Goal: Check status: Check status

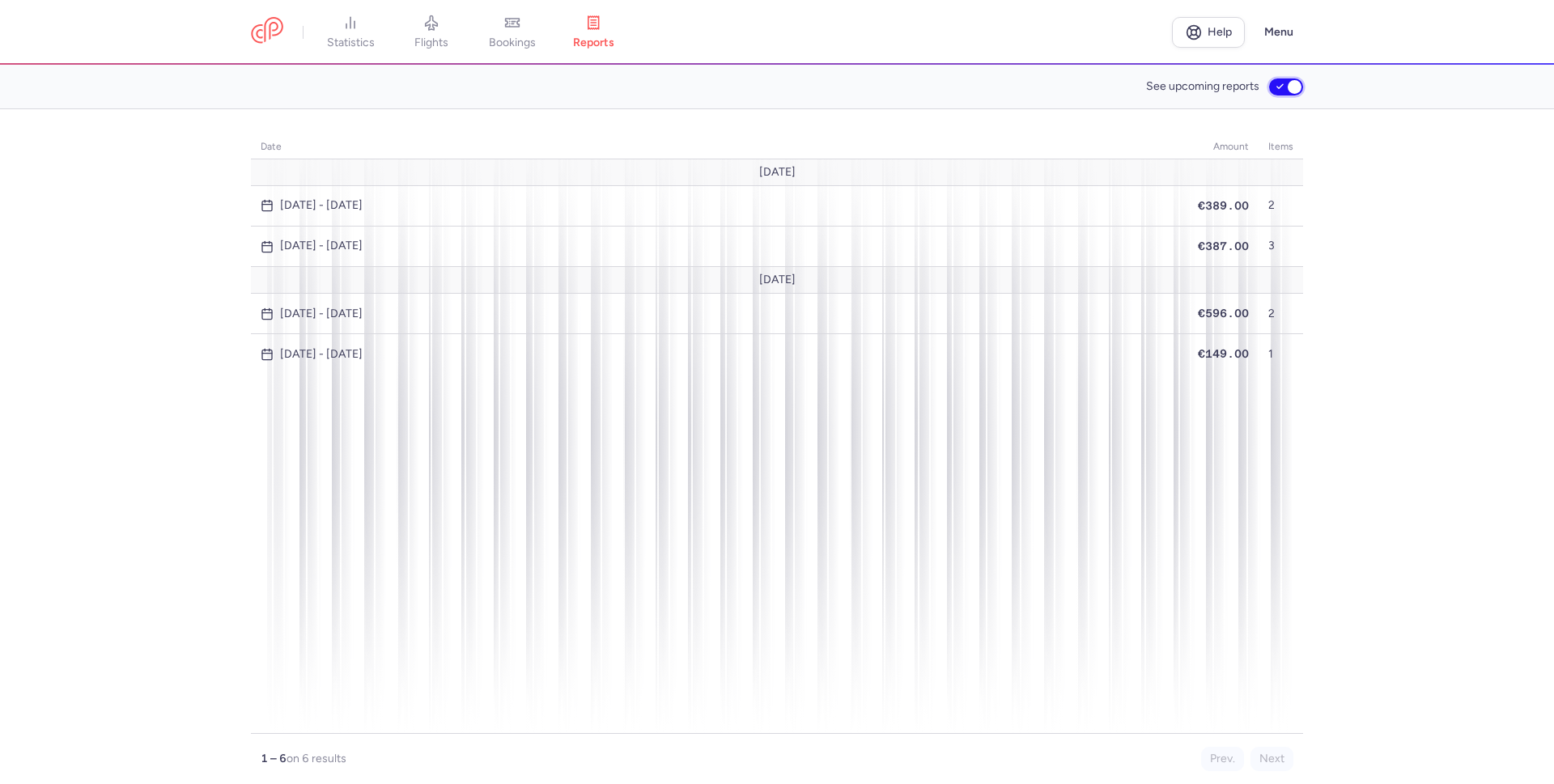
click at [1285, 90] on input "See upcoming reports" at bounding box center [1286, 87] width 34 height 17
checkbox input "false"
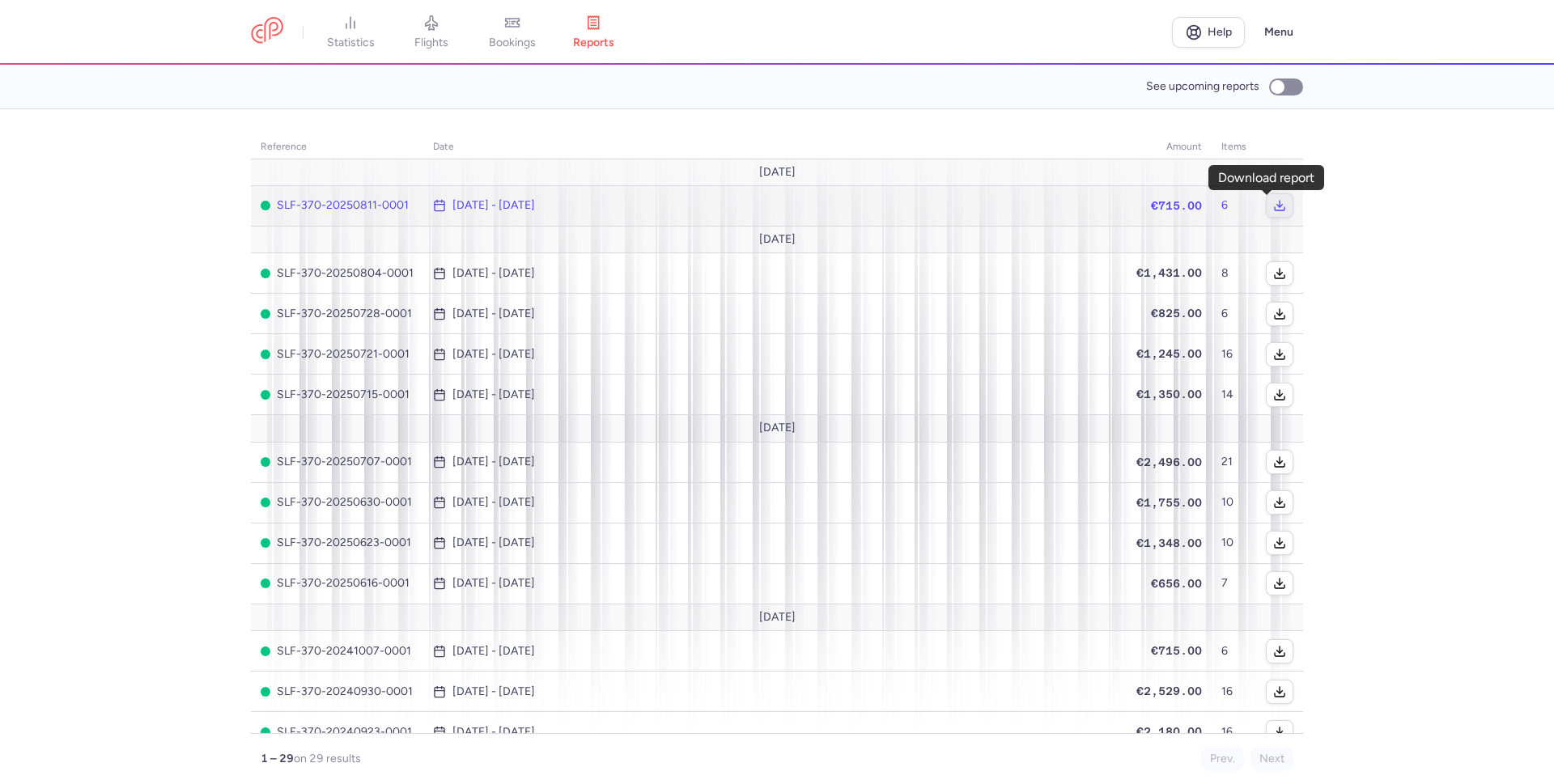
click at [1273, 204] on icon "button" at bounding box center [1280, 206] width 13 height 13
click at [1150, 202] on span "€715.00" at bounding box center [1175, 206] width 51 height 13
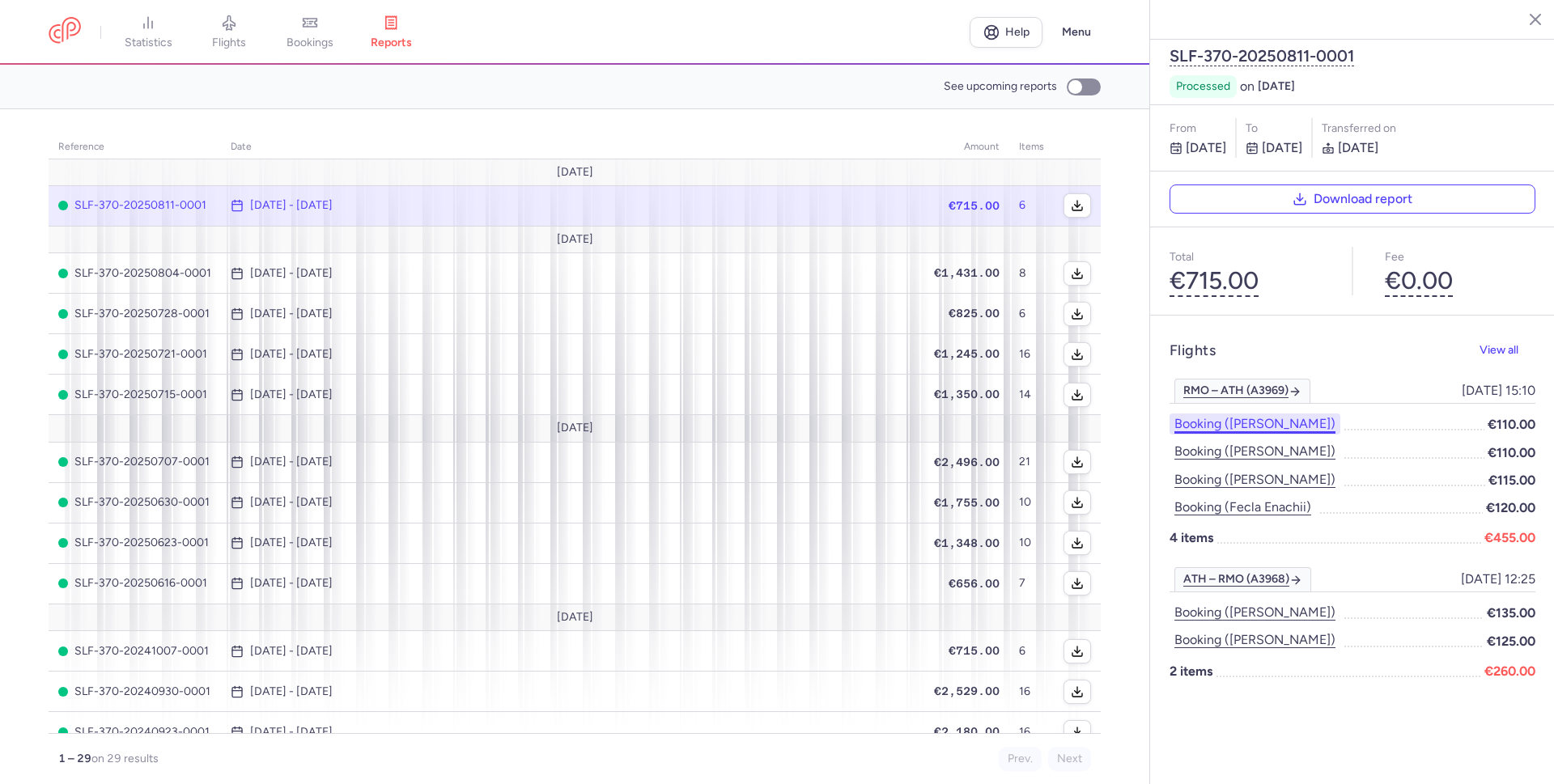
click at [1338, 413] on button "Booking ([PERSON_NAME])" at bounding box center [1255, 424] width 171 height 21
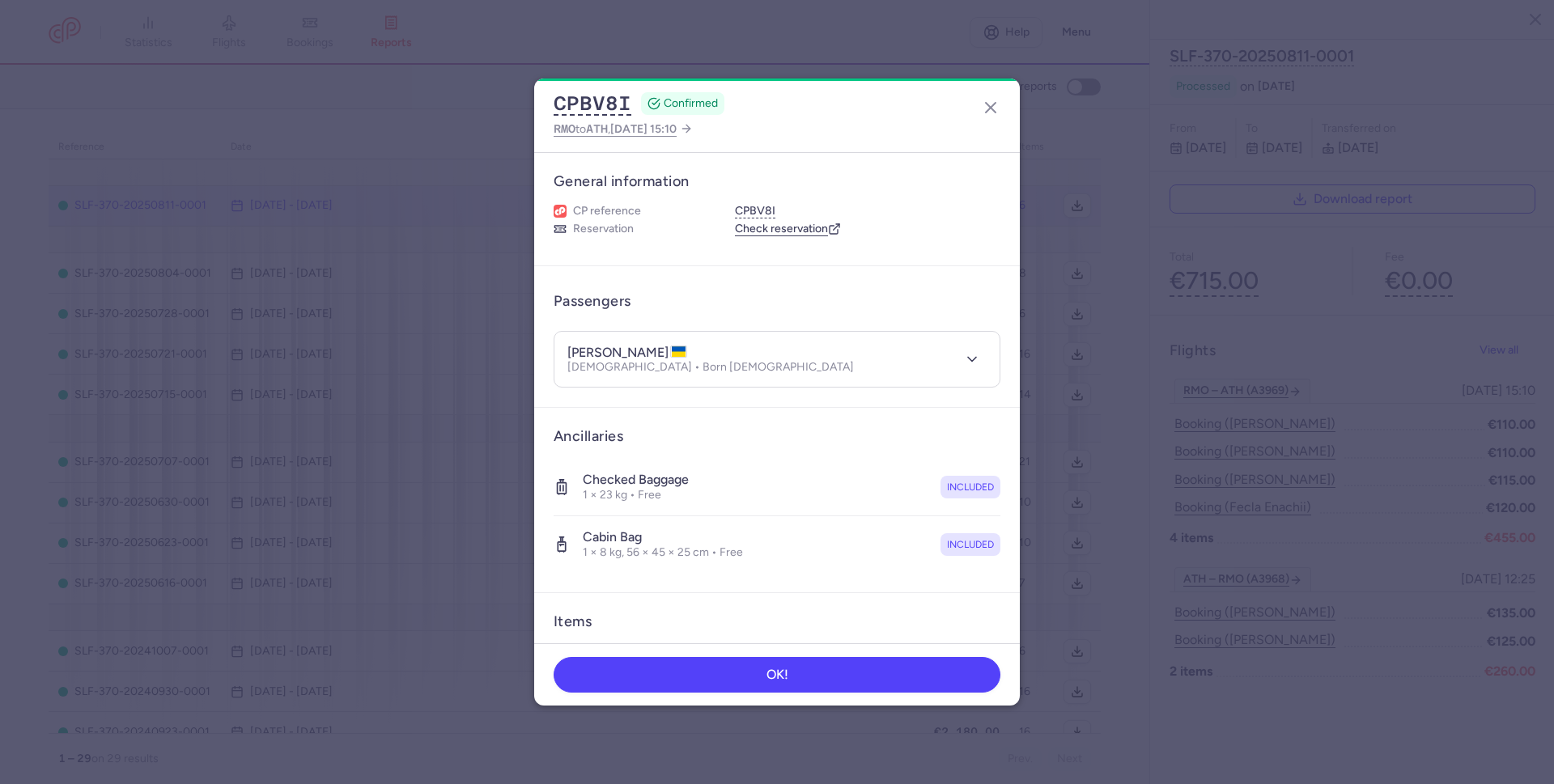
drag, startPoint x: 698, startPoint y: 351, endPoint x: 573, endPoint y: 335, distance: 126.0
click at [573, 335] on header "[PERSON_NAME] [DEMOGRAPHIC_DATA] • Born [DEMOGRAPHIC_DATA]" at bounding box center [777, 359] width 445 height 55
copy h4 "[PERSON_NAME]"
drag, startPoint x: 739, startPoint y: 674, endPoint x: 703, endPoint y: 680, distance: 36.5
click at [740, 674] on button "OK!" at bounding box center [777, 673] width 447 height 35
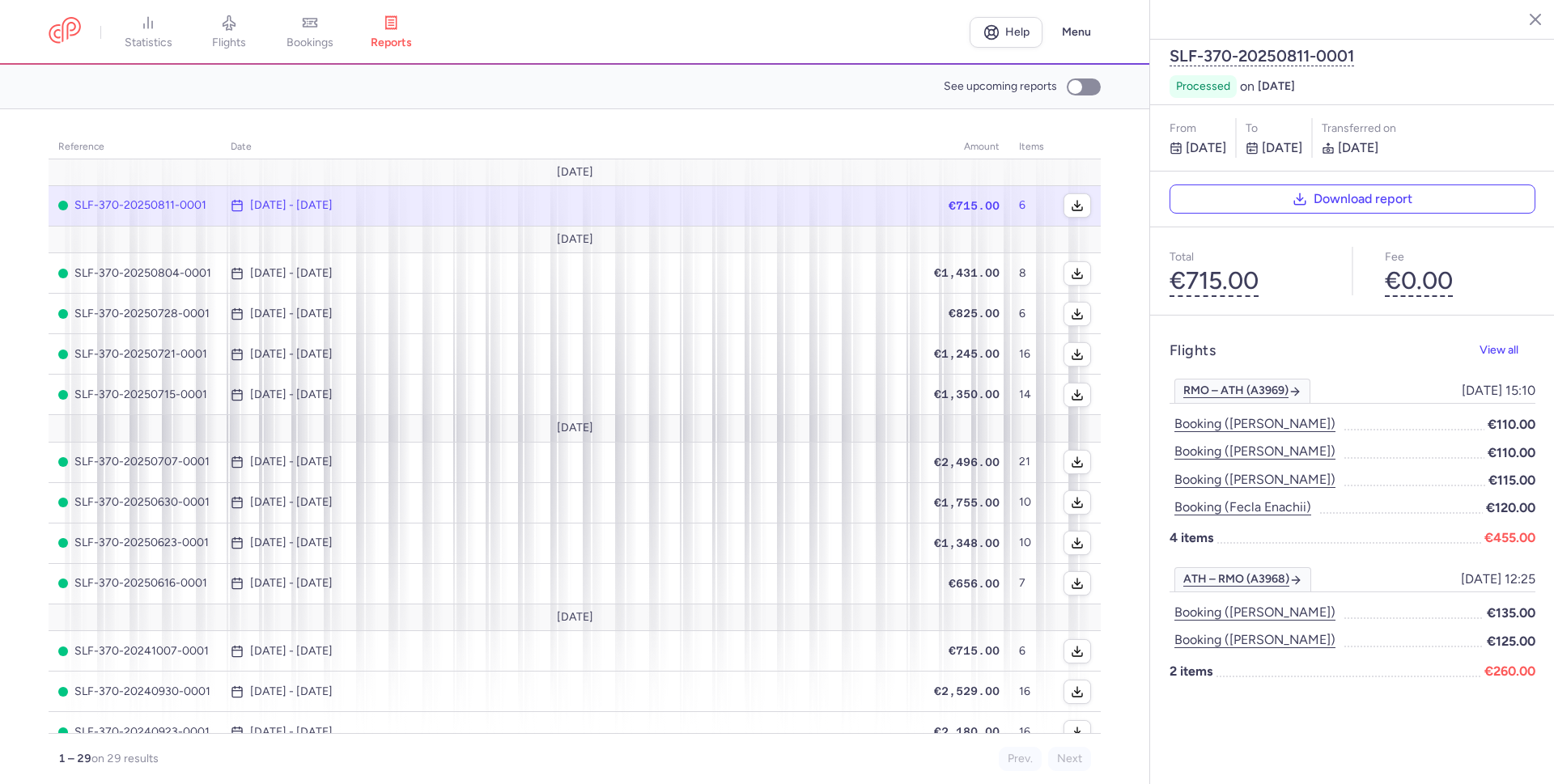
click at [1505, 443] on span "€110.00" at bounding box center [1511, 452] width 48 height 20
click at [1287, 441] on button "Booking ([PERSON_NAME])" at bounding box center [1255, 451] width 171 height 21
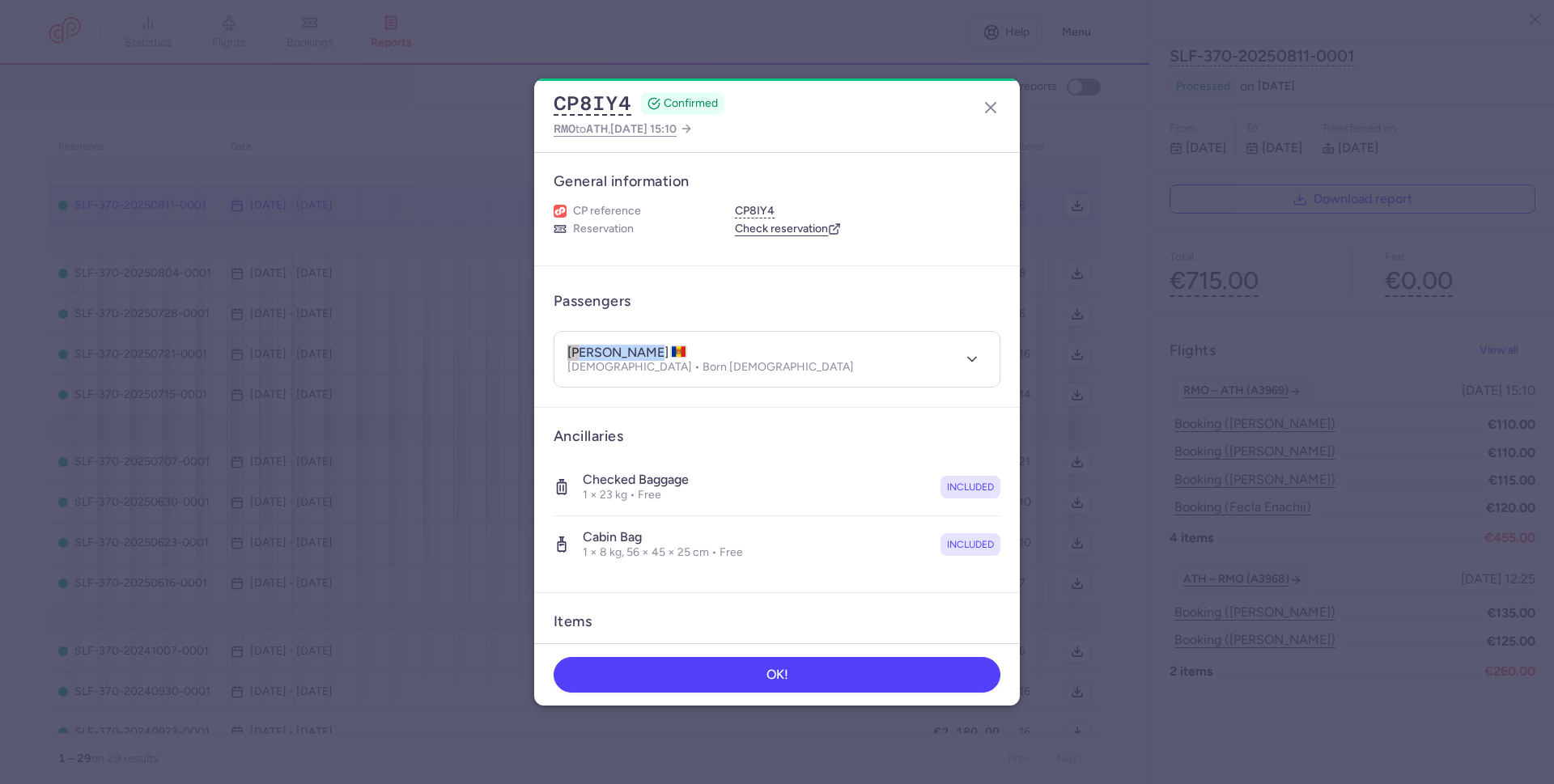
drag, startPoint x: 655, startPoint y: 350, endPoint x: 566, endPoint y: 333, distance: 90.6
click at [566, 339] on header "[PERSON_NAME] [DEMOGRAPHIC_DATA] • Born [DEMOGRAPHIC_DATA]" at bounding box center [777, 359] width 445 height 55
copy h4 "[PERSON_NAME]"
click at [781, 666] on button "OK!" at bounding box center [777, 673] width 447 height 35
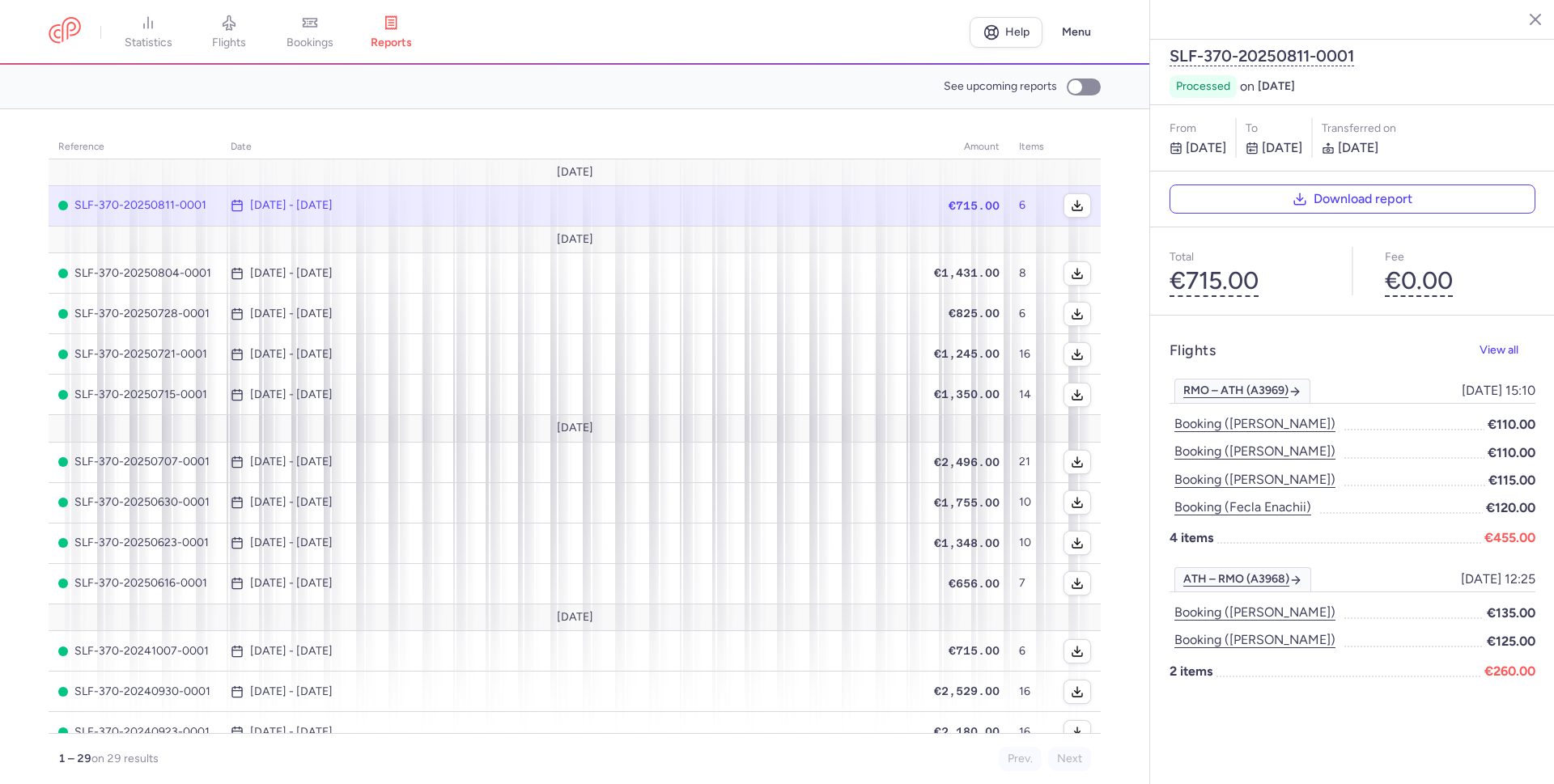
click at [1515, 470] on span "€115.00" at bounding box center [1511, 480] width 47 height 20
click at [1297, 469] on button "Booking ([PERSON_NAME])" at bounding box center [1255, 480] width 171 height 21
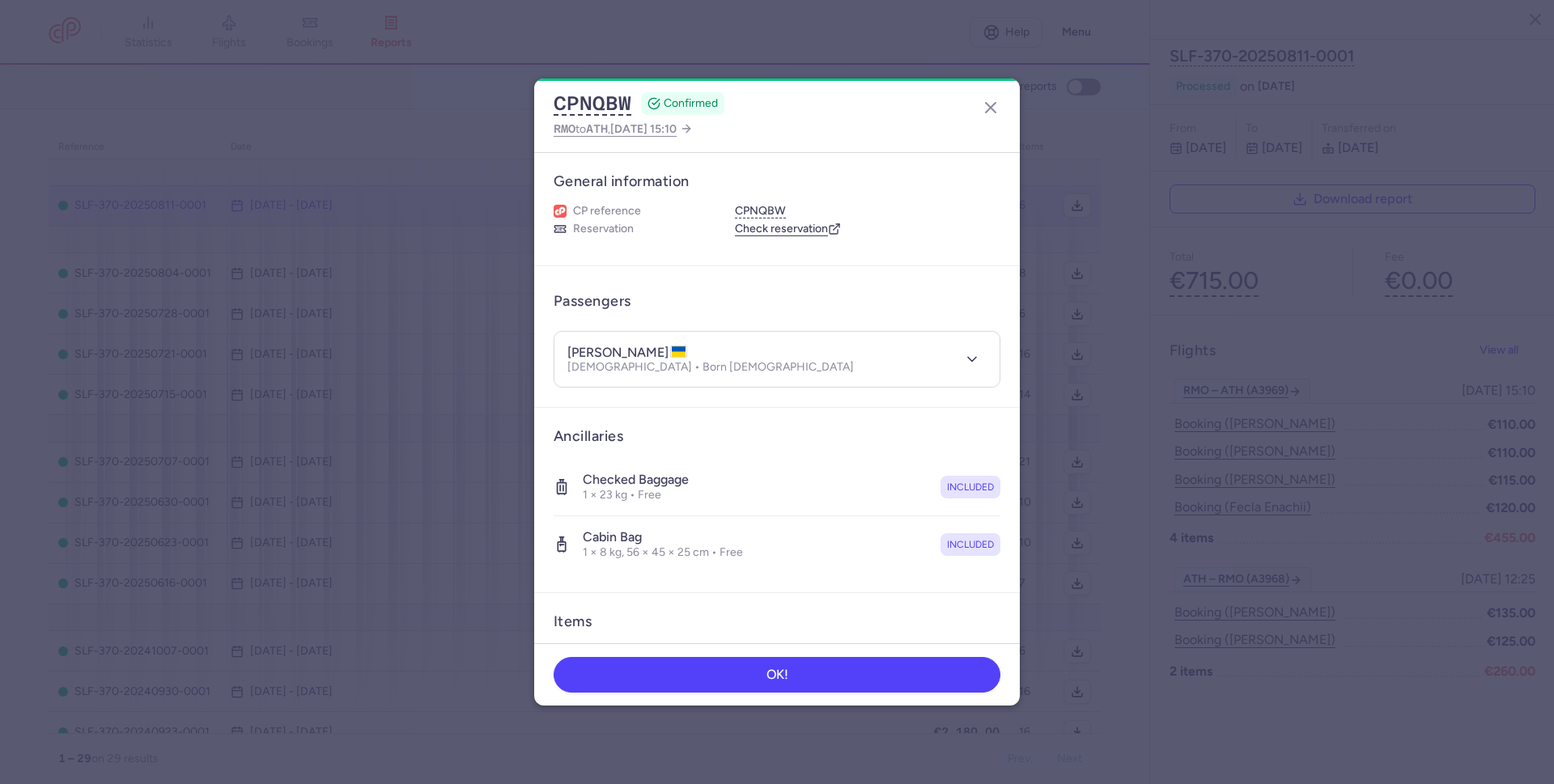
drag, startPoint x: 670, startPoint y: 351, endPoint x: 628, endPoint y: 328, distance: 47.9
click at [602, 338] on header "[PERSON_NAME] [DEMOGRAPHIC_DATA] • Born [DEMOGRAPHIC_DATA]" at bounding box center [777, 359] width 445 height 55
copy h4 "[PERSON_NAME]"
click at [776, 687] on button "OK!" at bounding box center [777, 673] width 447 height 35
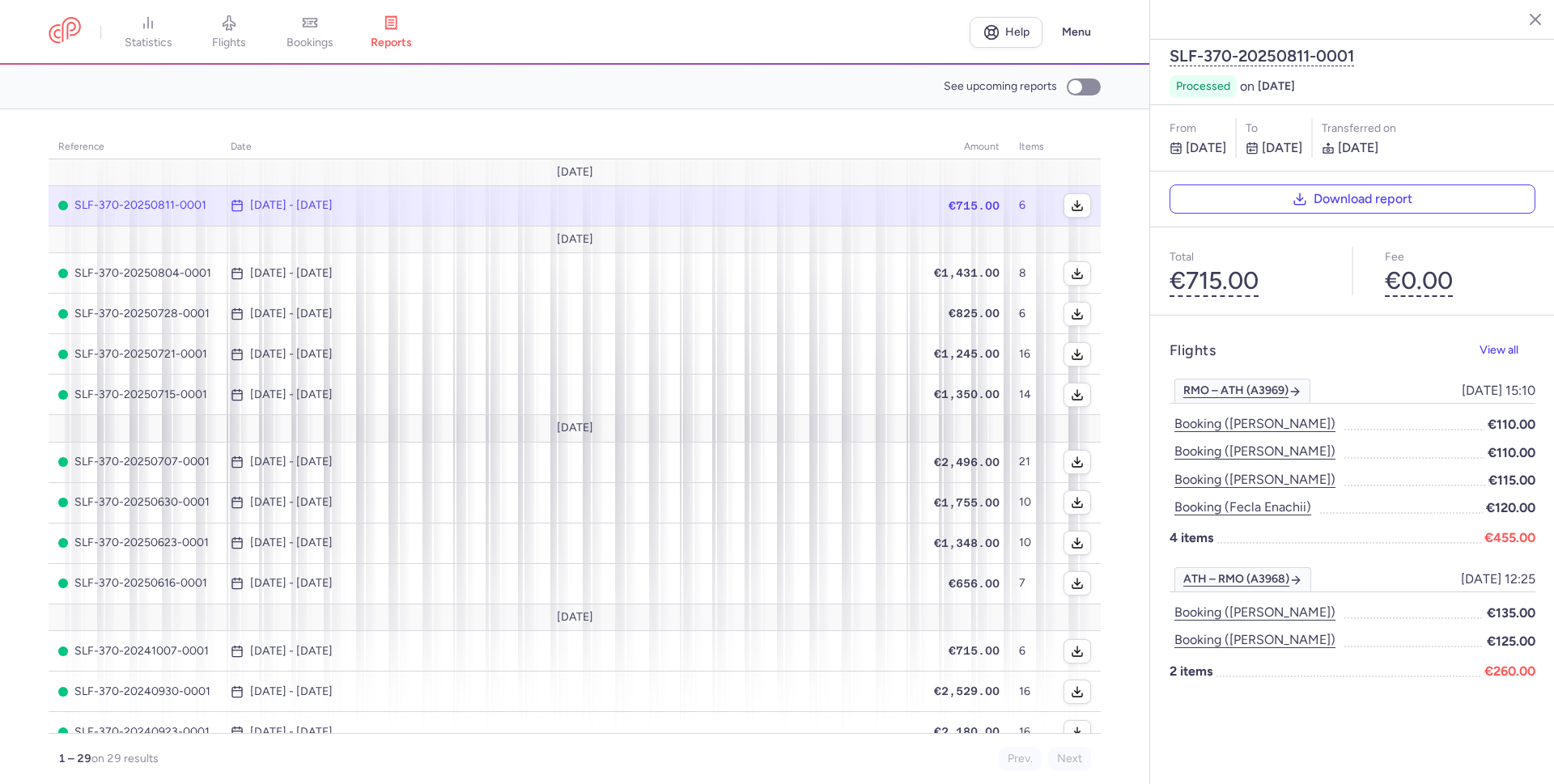
click at [1480, 602] on span at bounding box center [1413, 613] width 140 height 21
click at [1291, 602] on button "Booking ([PERSON_NAME])" at bounding box center [1255, 613] width 171 height 21
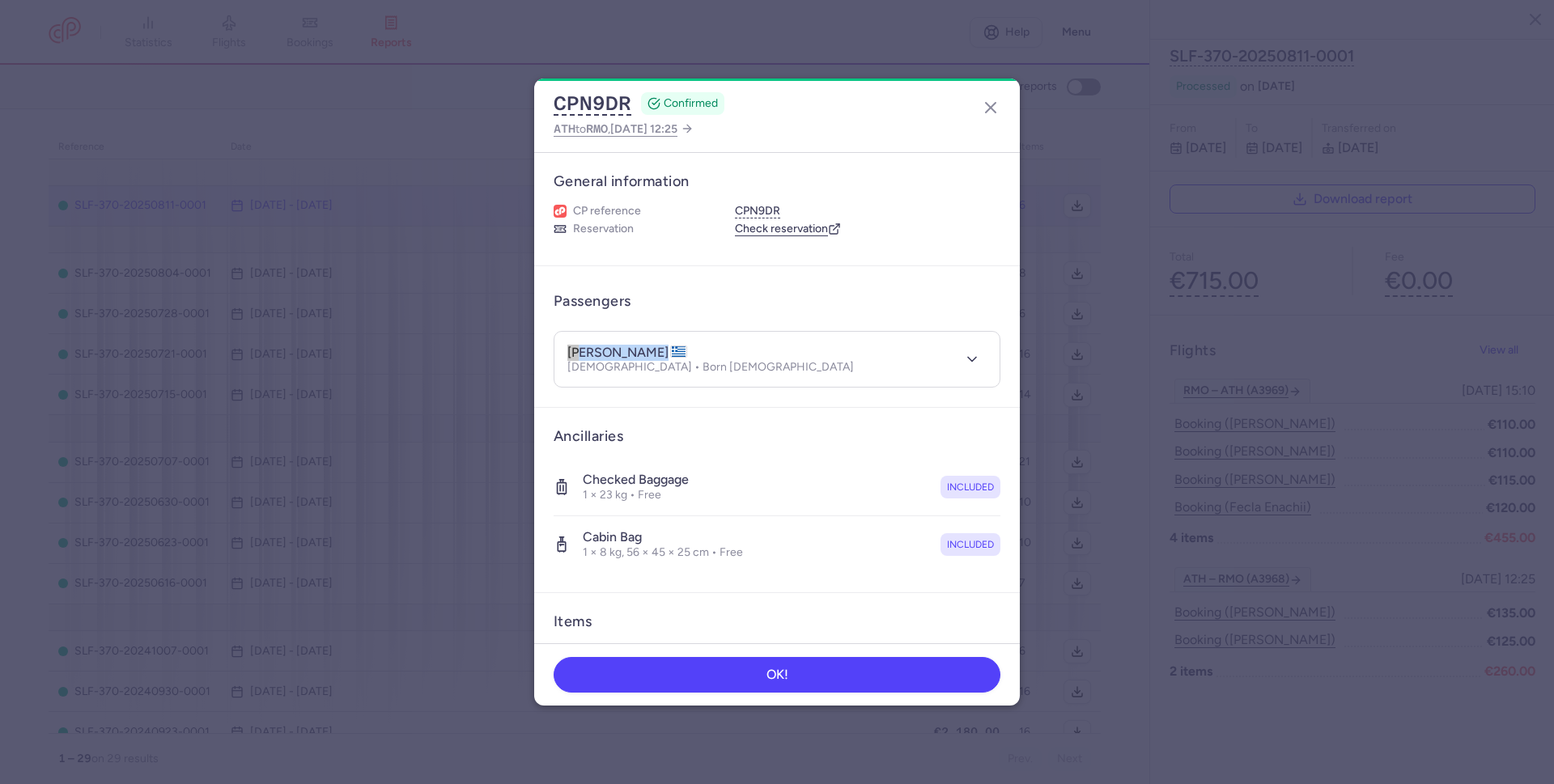
drag, startPoint x: 655, startPoint y: 348, endPoint x: 565, endPoint y: 336, distance: 90.8
click at [567, 338] on header "[PERSON_NAME] [DEMOGRAPHIC_DATA] • Born [DEMOGRAPHIC_DATA]" at bounding box center [777, 359] width 445 height 55
copy h4 "[PERSON_NAME]"
click at [699, 665] on button "OK!" at bounding box center [777, 673] width 447 height 35
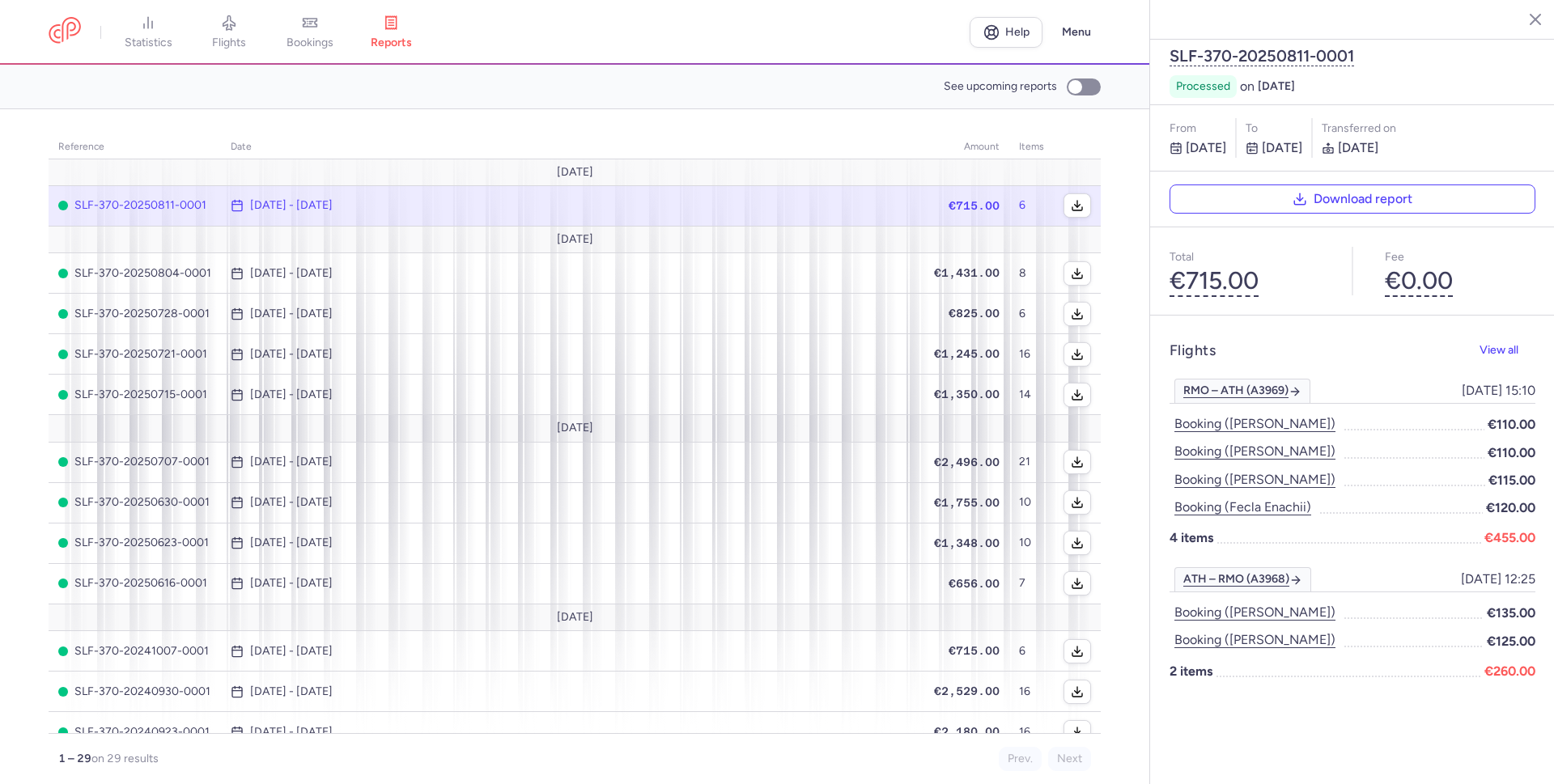
click at [1504, 497] on span "€120.00" at bounding box center [1511, 507] width 50 height 20
click at [1283, 497] on button "Booking (fecla enachii)" at bounding box center [1242, 508] width 146 height 21
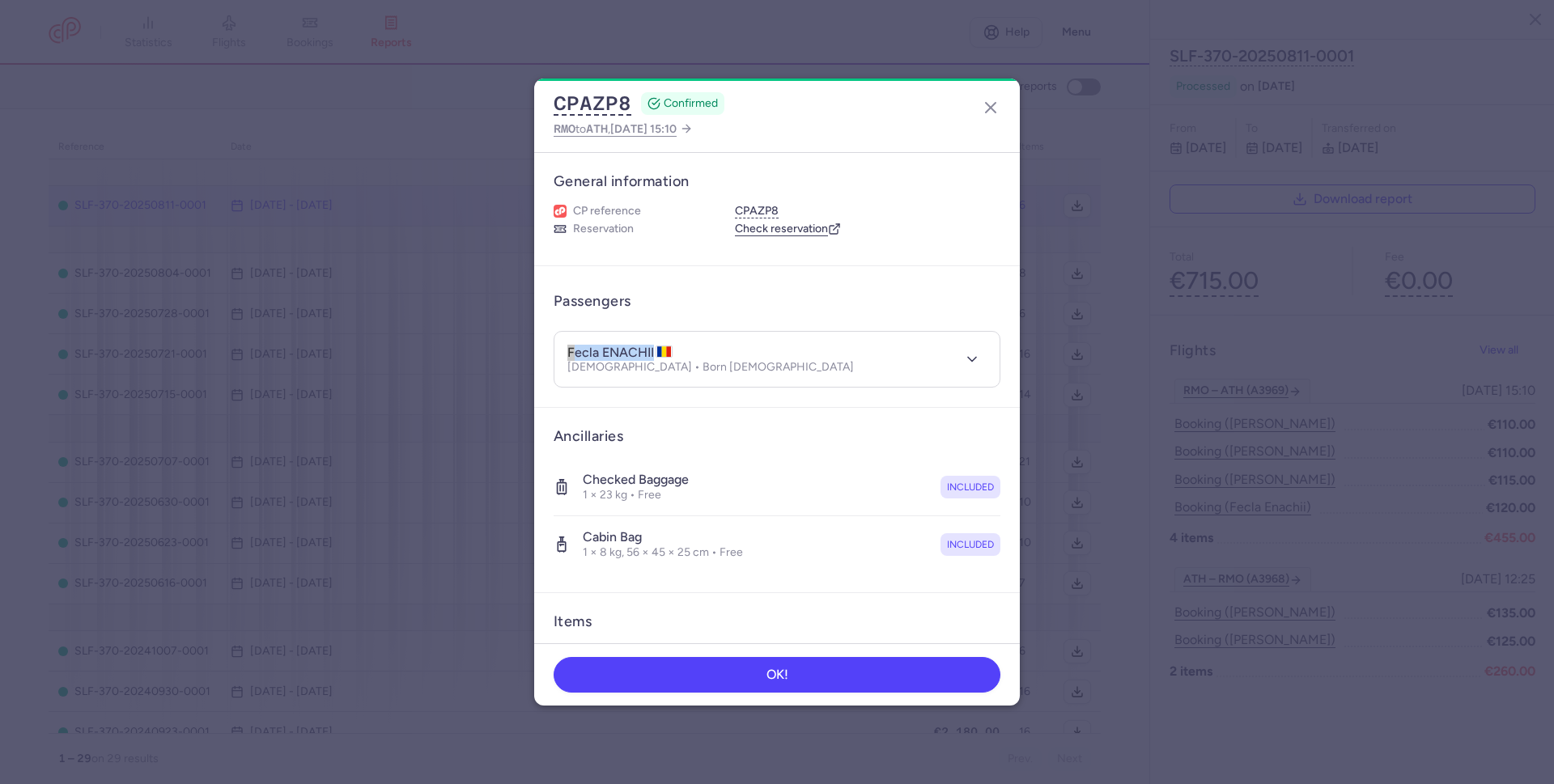
drag, startPoint x: 654, startPoint y: 350, endPoint x: 575, endPoint y: 336, distance: 80.2
click at [556, 334] on header "fecla ENACHII [DEMOGRAPHIC_DATA] • Born [DEMOGRAPHIC_DATA]" at bounding box center [777, 359] width 445 height 55
copy h4 "fecla ENACHII"
click at [676, 675] on button "OK!" at bounding box center [777, 673] width 447 height 35
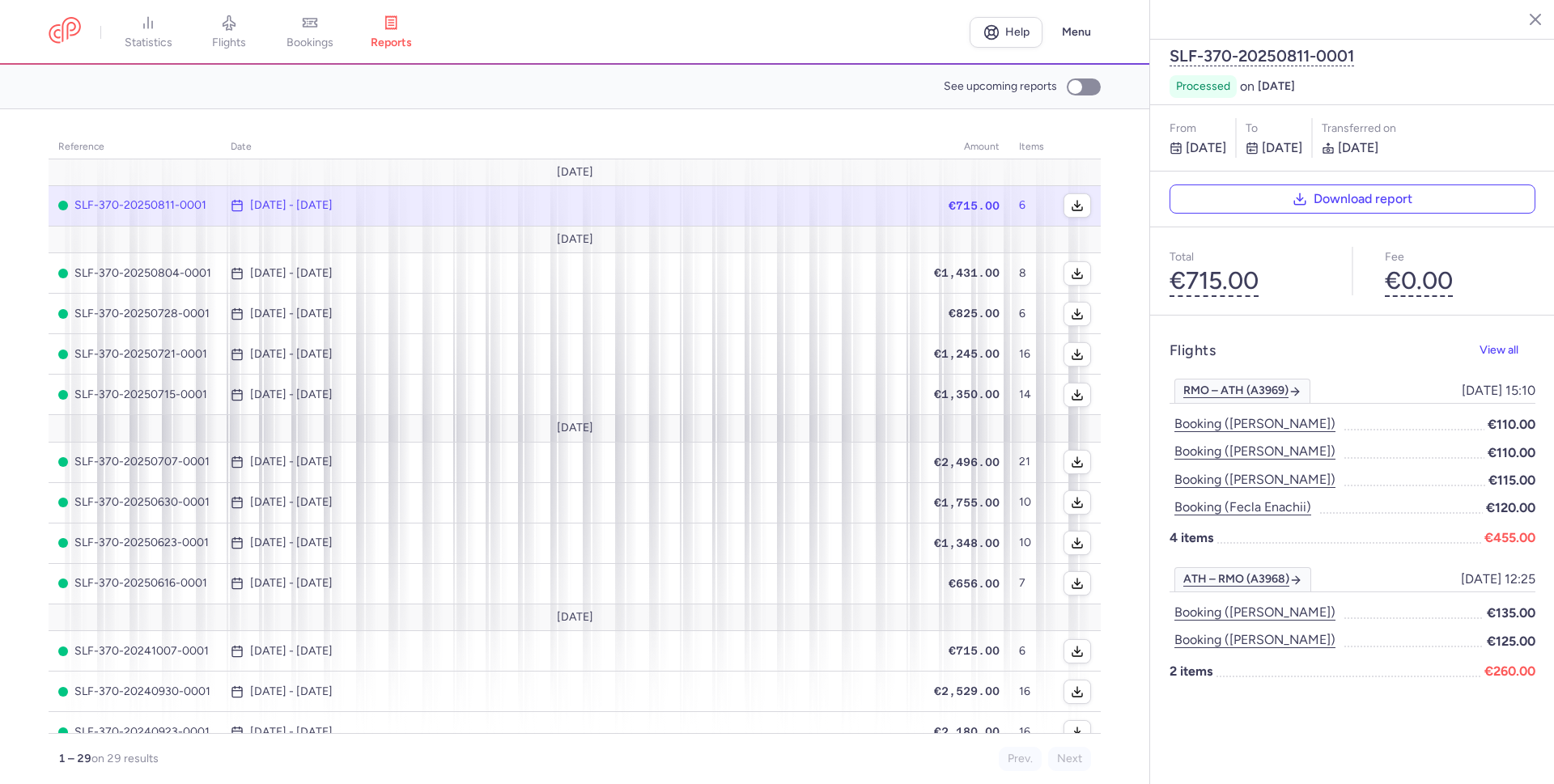
click at [1498, 631] on span "€125.00" at bounding box center [1510, 641] width 49 height 20
click at [1315, 629] on button "Booking ([PERSON_NAME])" at bounding box center [1255, 640] width 171 height 21
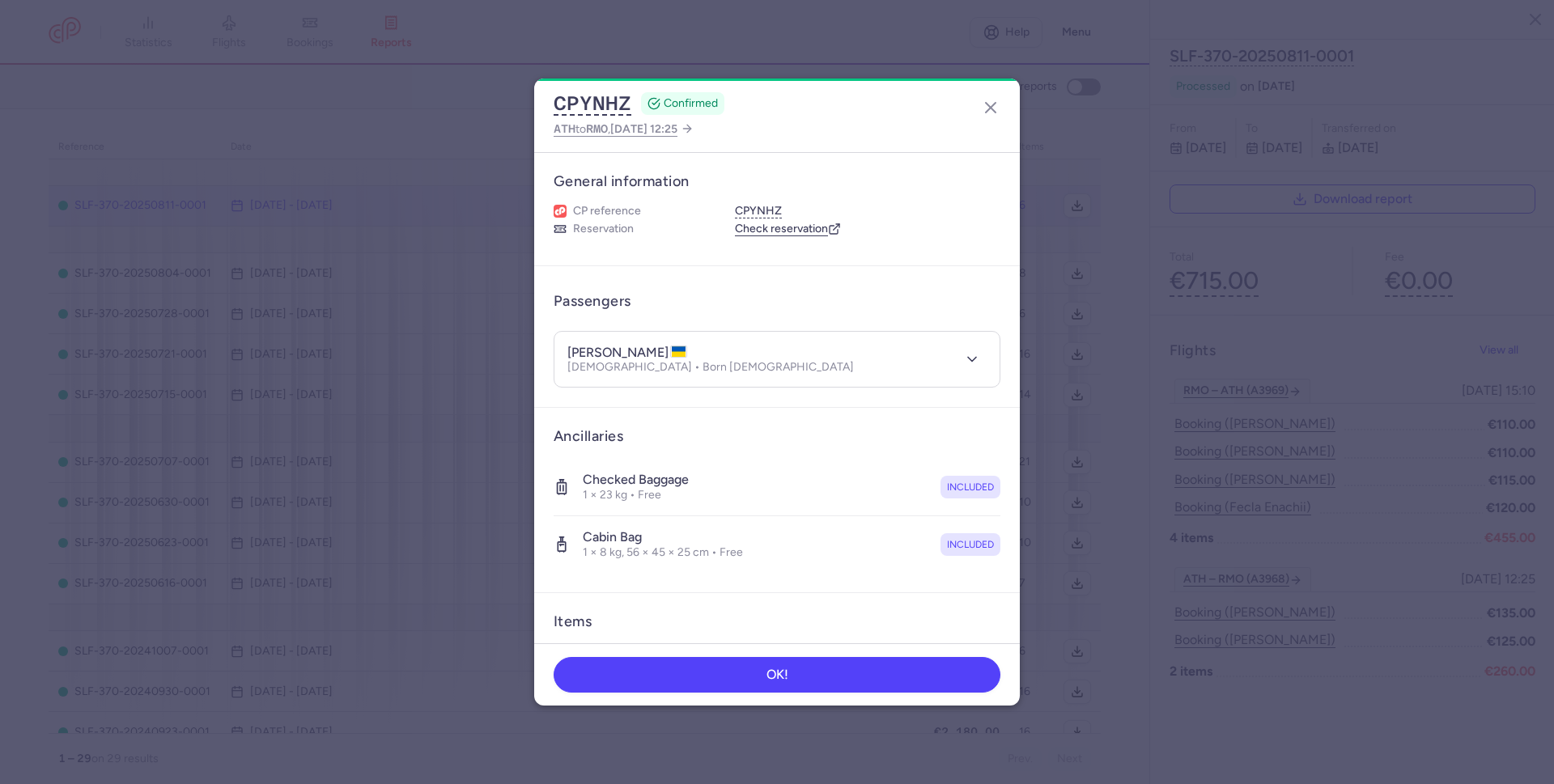
drag, startPoint x: 690, startPoint y: 350, endPoint x: 561, endPoint y: 334, distance: 130.0
click at [563, 336] on header "[PERSON_NAME] [DEMOGRAPHIC_DATA] • Born [DEMOGRAPHIC_DATA]" at bounding box center [777, 359] width 445 height 55
copy h4 "[PERSON_NAME]"
click at [771, 676] on span "OK!" at bounding box center [777, 673] width 22 height 14
